Goal: Task Accomplishment & Management: Complete application form

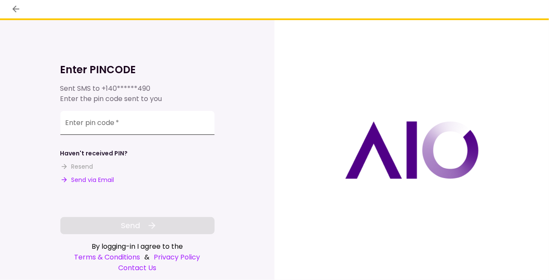
click at [163, 124] on input "Enter pin code   *" at bounding box center [137, 123] width 154 height 24
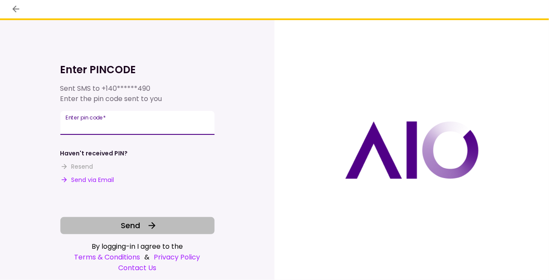
type input "******"
click at [137, 227] on span "Send" at bounding box center [130, 226] width 19 height 12
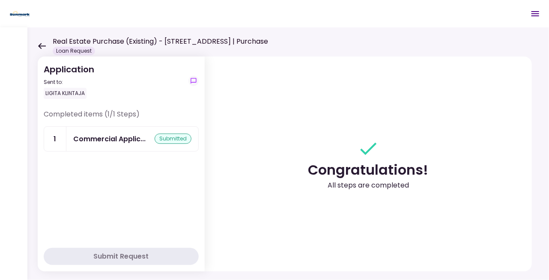
click at [43, 45] on icon at bounding box center [42, 46] width 8 height 6
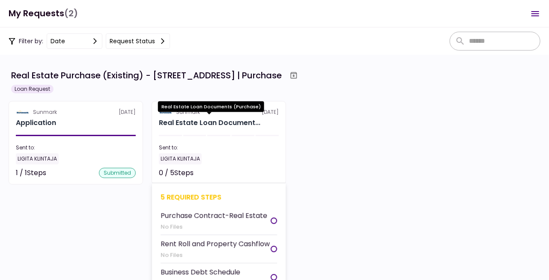
click at [222, 124] on div "Real Estate Loan Document..." at bounding box center [209, 123] width 101 height 10
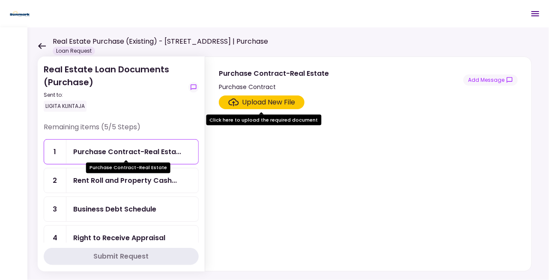
click at [116, 154] on div "Purchase Contract-Real Esta..." at bounding box center [127, 151] width 108 height 11
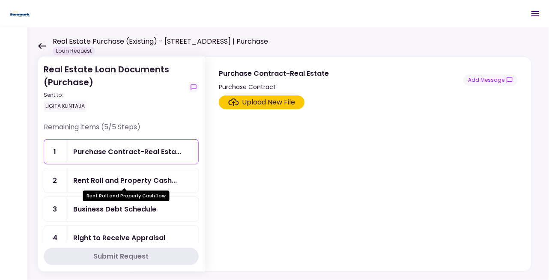
click at [146, 178] on div "Rent Roll and Property Cash..." at bounding box center [125, 180] width 104 height 11
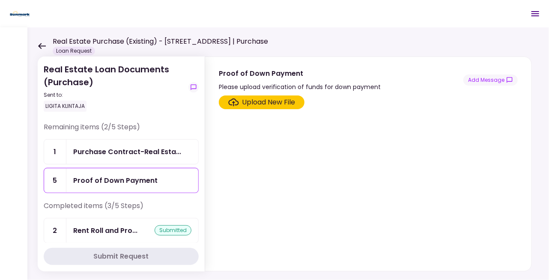
click at [106, 179] on div "Proof of Down Payment" at bounding box center [115, 180] width 84 height 11
click at [262, 104] on div "Upload New File" at bounding box center [268, 102] width 53 height 10
click at [0, 0] on input "Upload New File" at bounding box center [0, 0] width 0 height 0
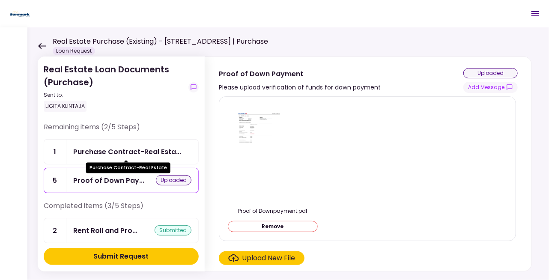
click at [115, 149] on div "Purchase Contract-Real Esta..." at bounding box center [127, 151] width 108 height 11
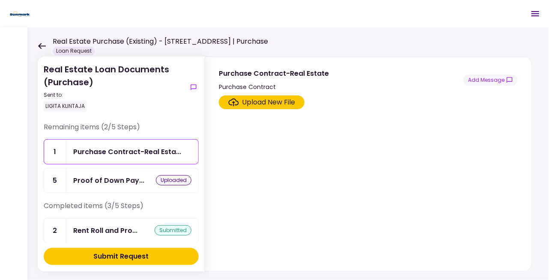
click at [272, 102] on div "Upload New File" at bounding box center [268, 102] width 53 height 10
click at [0, 0] on input "Upload New File" at bounding box center [0, 0] width 0 height 0
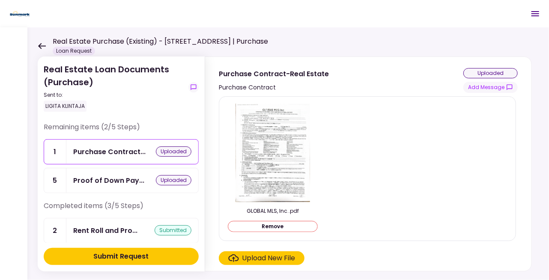
click at [106, 120] on div "Real Estate Loan Documents (Purchase) Sent to: LIGITA KLINTAJA" at bounding box center [121, 92] width 155 height 59
click at [119, 257] on div "Submit Request" at bounding box center [121, 256] width 55 height 10
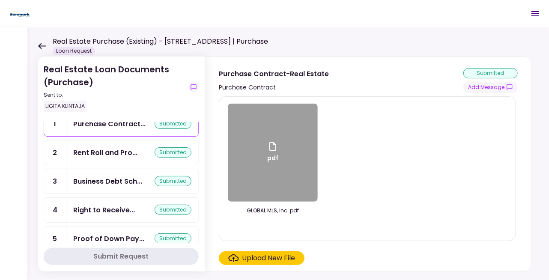
scroll to position [41, 0]
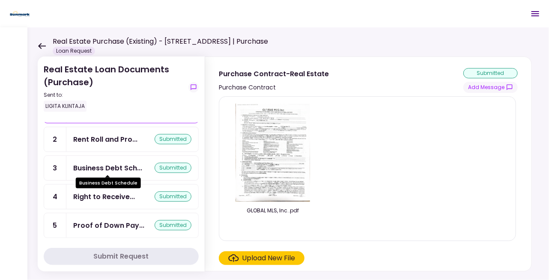
click at [111, 166] on div "Business Debt Sch..." at bounding box center [107, 168] width 69 height 11
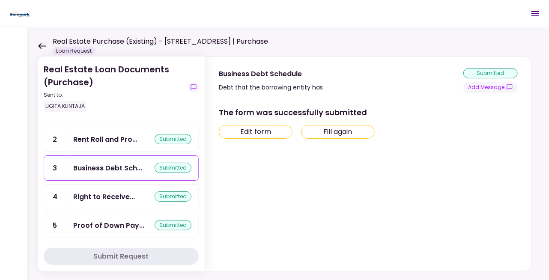
click at [99, 223] on div "Proof of Down Pay..." at bounding box center [108, 225] width 71 height 11
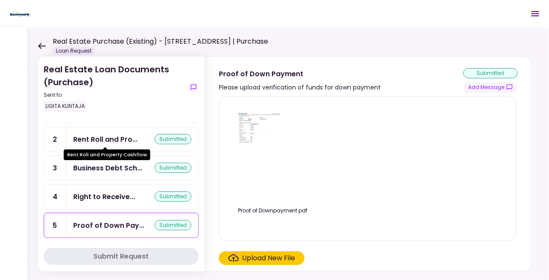
click at [105, 140] on div "Rent Roll and Pro..." at bounding box center [105, 139] width 64 height 11
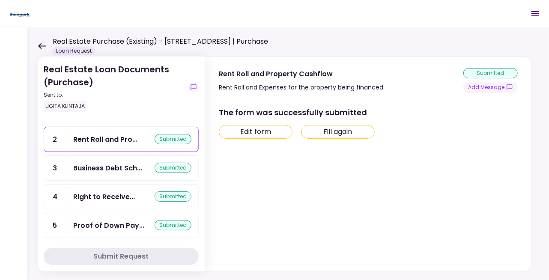
click at [71, 163] on div "Business Debt Sch... submitted" at bounding box center [132, 168] width 132 height 24
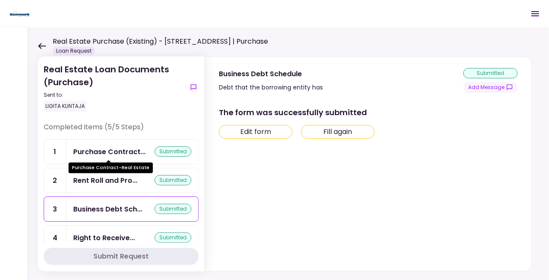
click at [93, 151] on div "Purchase Contract..." at bounding box center [109, 151] width 72 height 11
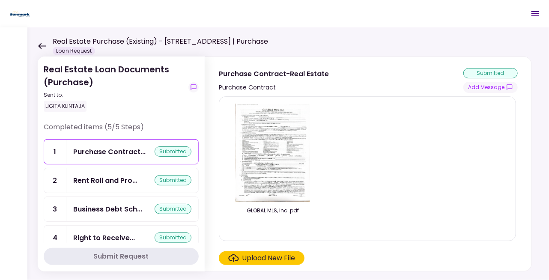
click at [43, 45] on icon at bounding box center [42, 46] width 8 height 6
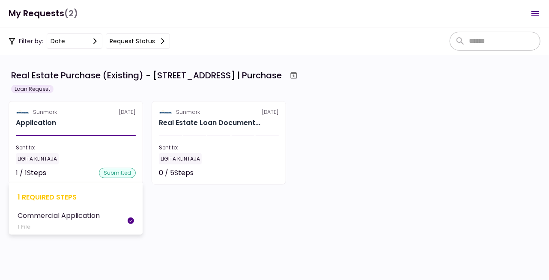
click at [92, 215] on div "Commercial Application" at bounding box center [59, 215] width 82 height 11
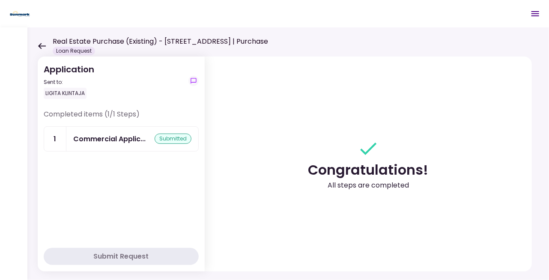
click at [42, 45] on icon at bounding box center [42, 46] width 8 height 6
